Goal: Find specific page/section: Find specific page/section

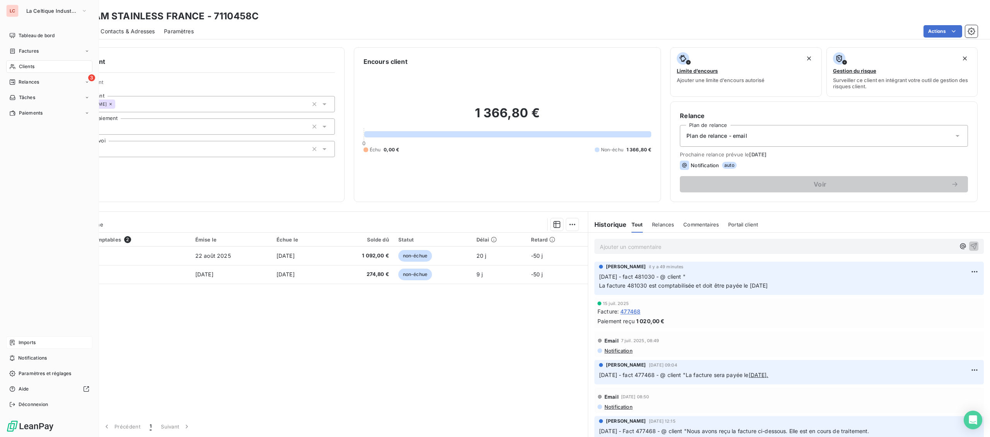
click at [13, 341] on icon at bounding box center [12, 342] width 5 height 5
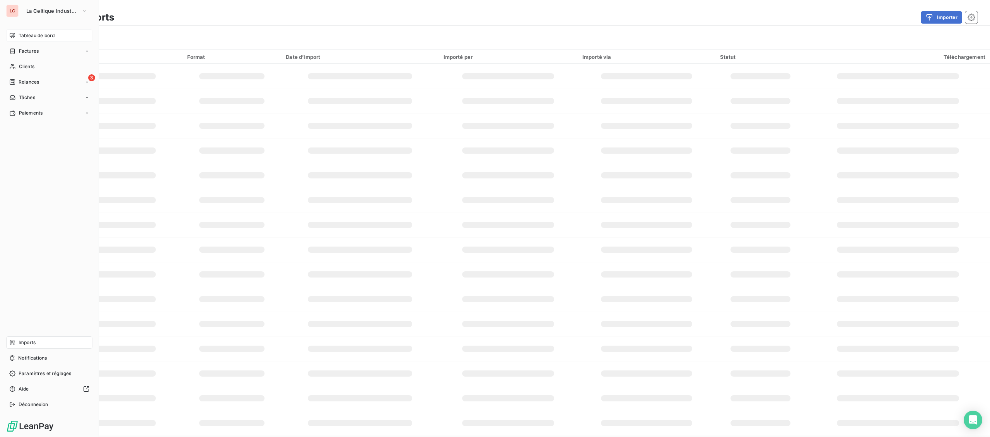
click at [31, 37] on span "Tableau de bord" at bounding box center [37, 35] width 36 height 7
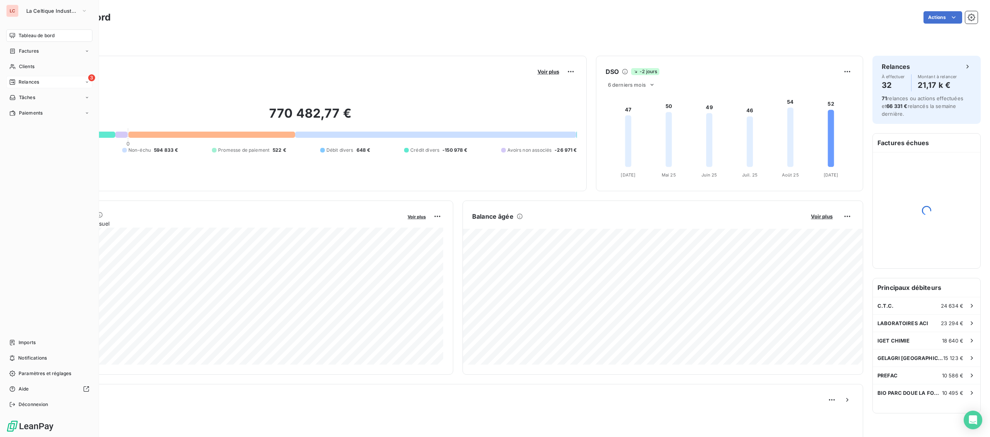
click at [27, 79] on span "Relances" at bounding box center [29, 81] width 20 height 7
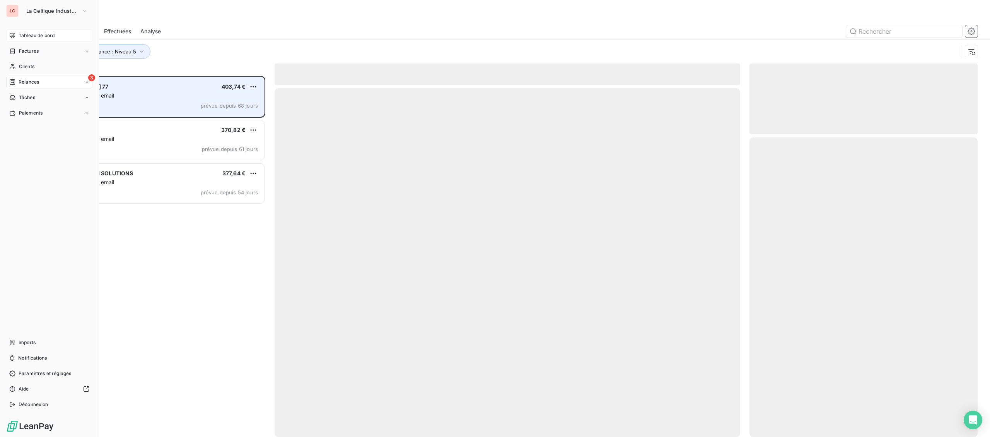
scroll to position [361, 228]
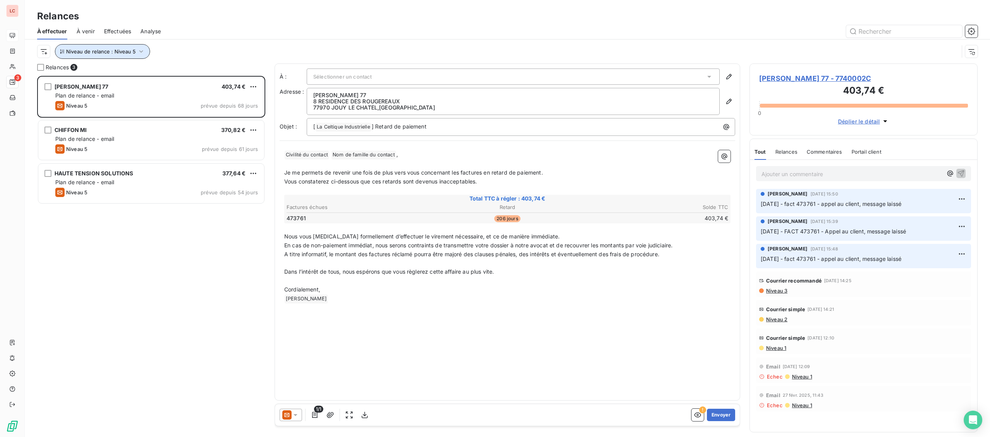
click at [123, 45] on button "Niveau de relance : Niveau 5" at bounding box center [102, 51] width 95 height 15
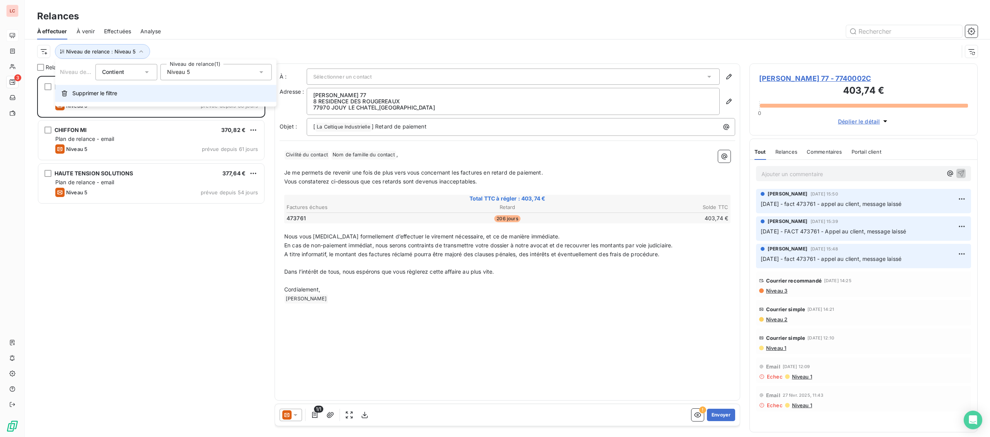
click at [126, 87] on button "Supprimer le filtre" at bounding box center [165, 93] width 221 height 17
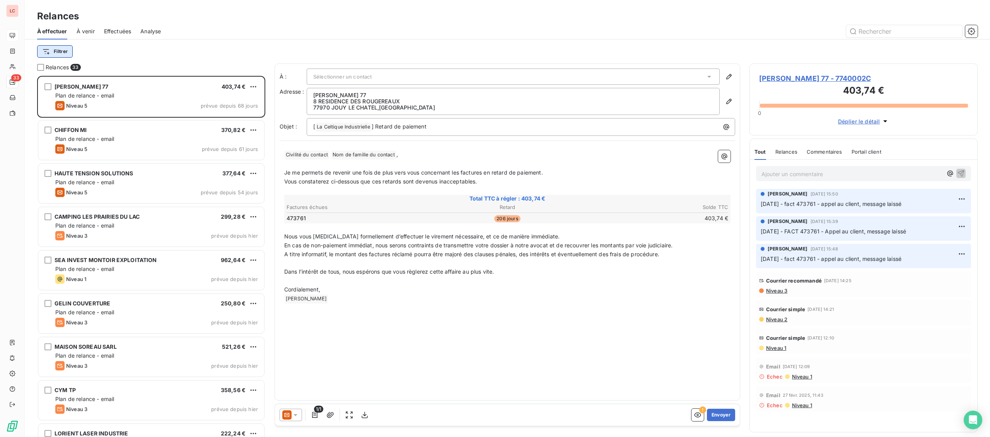
click at [61, 48] on html "LC 33 Relances À effectuer À venir Effectuées Analyse Filtrer Relances 33 [PERS…" at bounding box center [495, 218] width 990 height 437
